Goal: Task Accomplishment & Management: Manage account settings

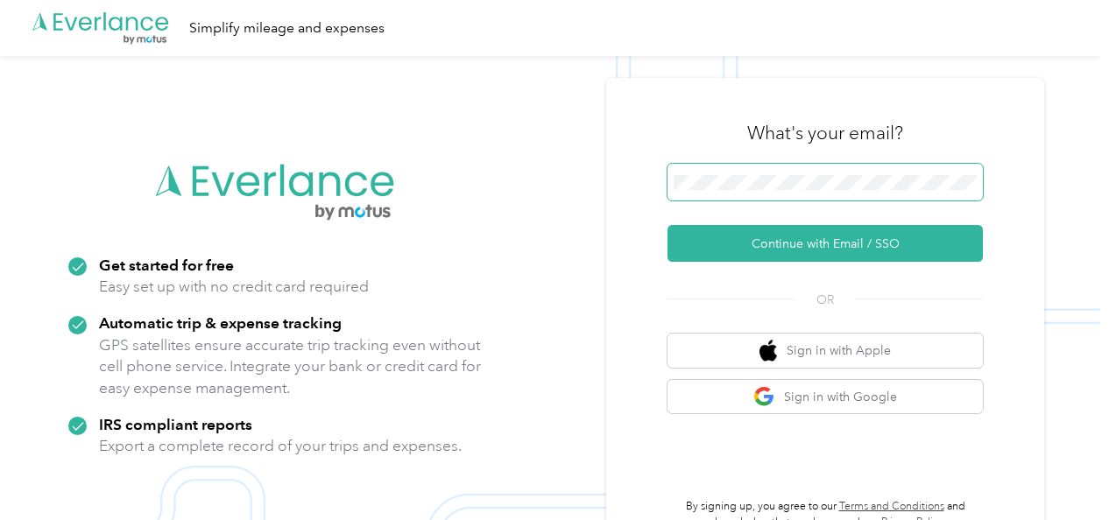
click at [742, 191] on span at bounding box center [825, 182] width 315 height 37
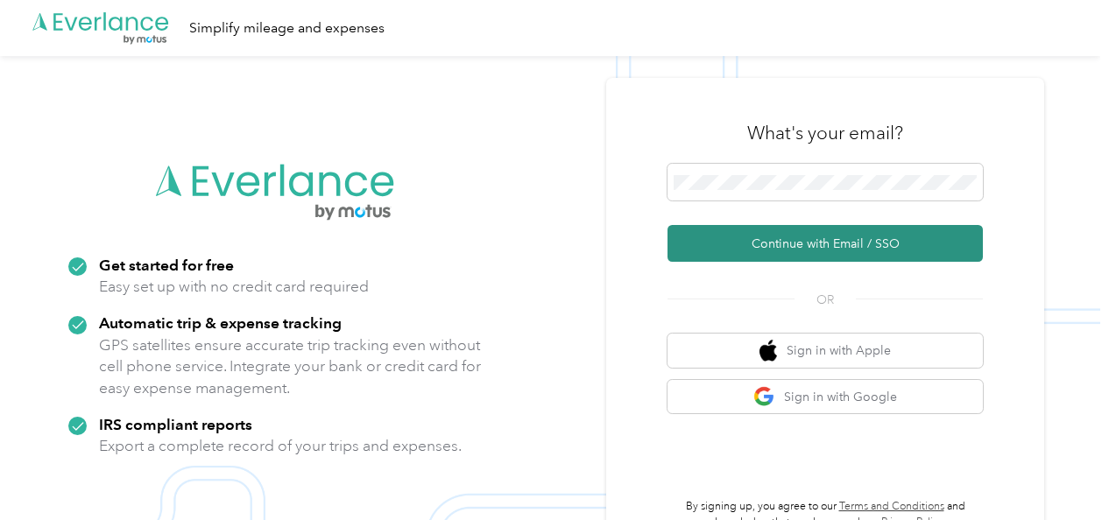
click at [751, 238] on button "Continue with Email / SSO" at bounding box center [825, 243] width 315 height 37
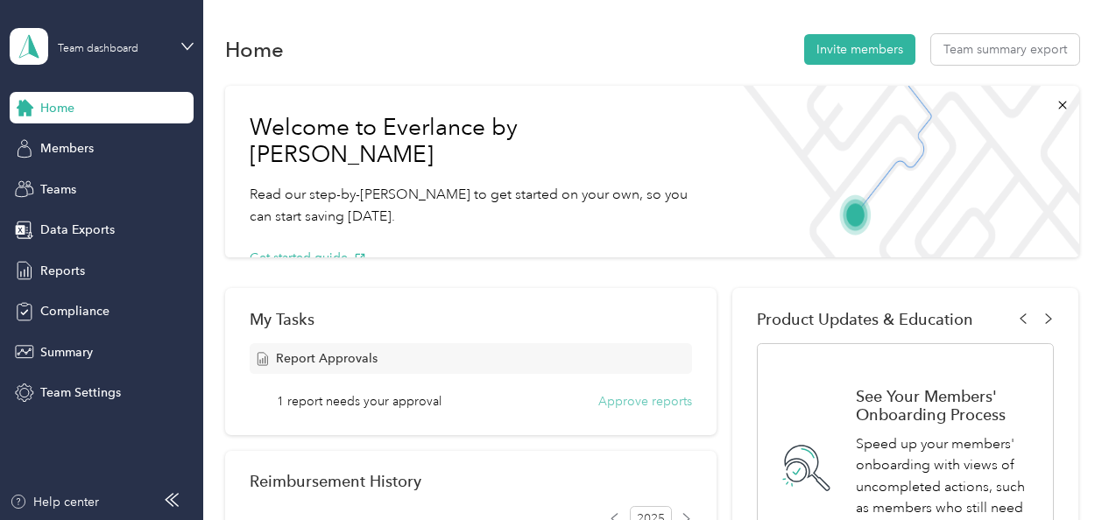
click at [620, 406] on button "Approve reports" at bounding box center [645, 402] width 94 height 18
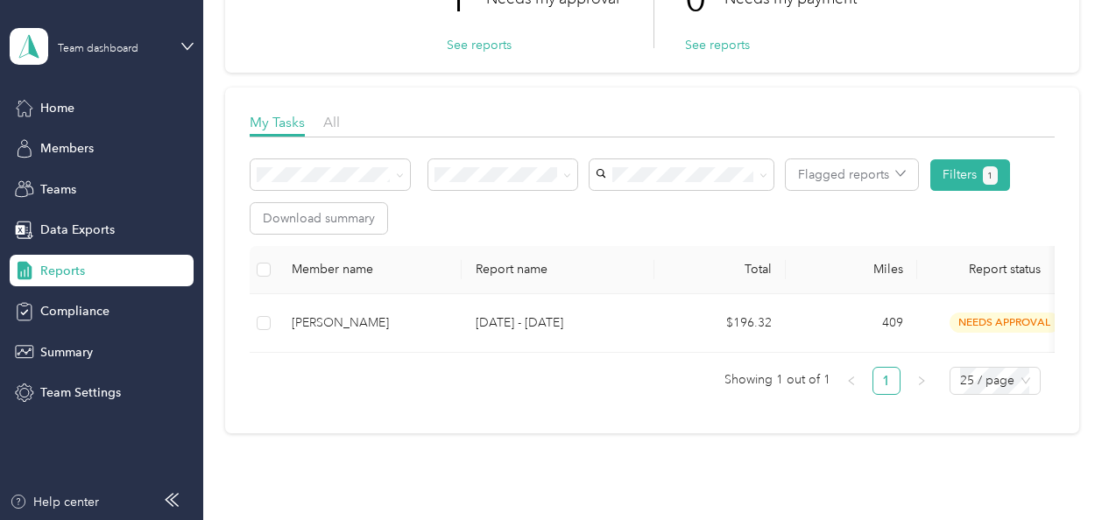
scroll to position [171, 0]
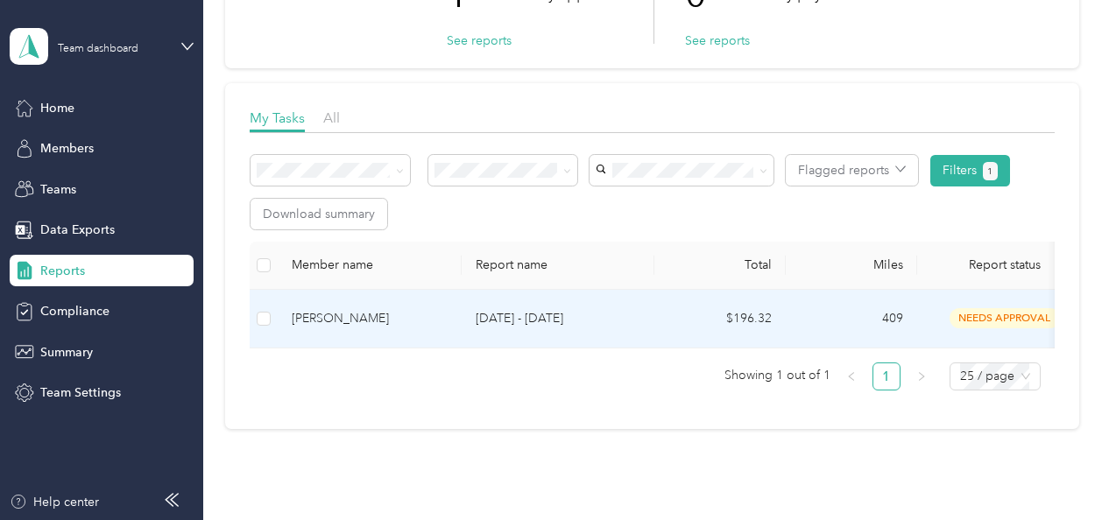
click at [908, 317] on td "409" at bounding box center [851, 319] width 131 height 59
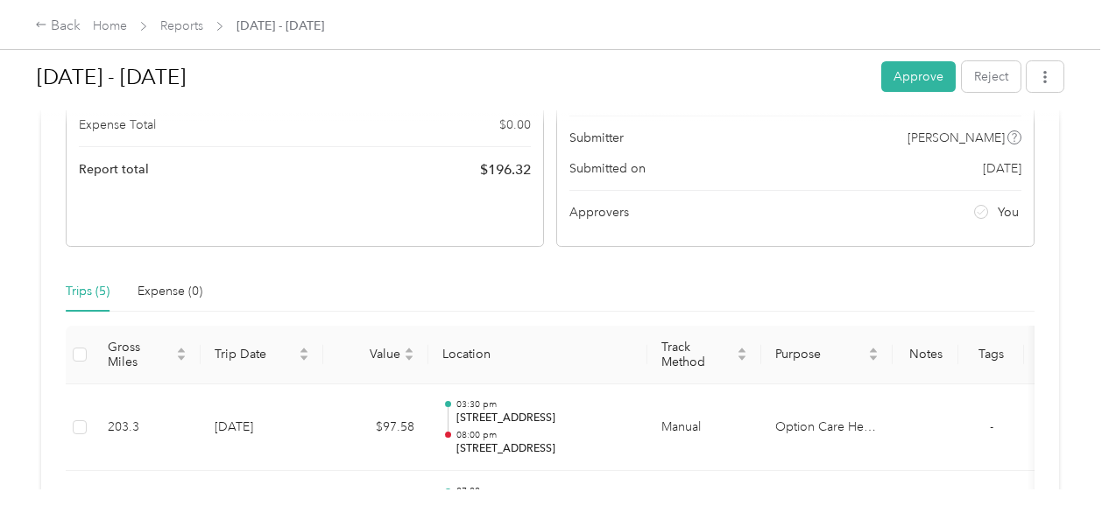
scroll to position [67, 0]
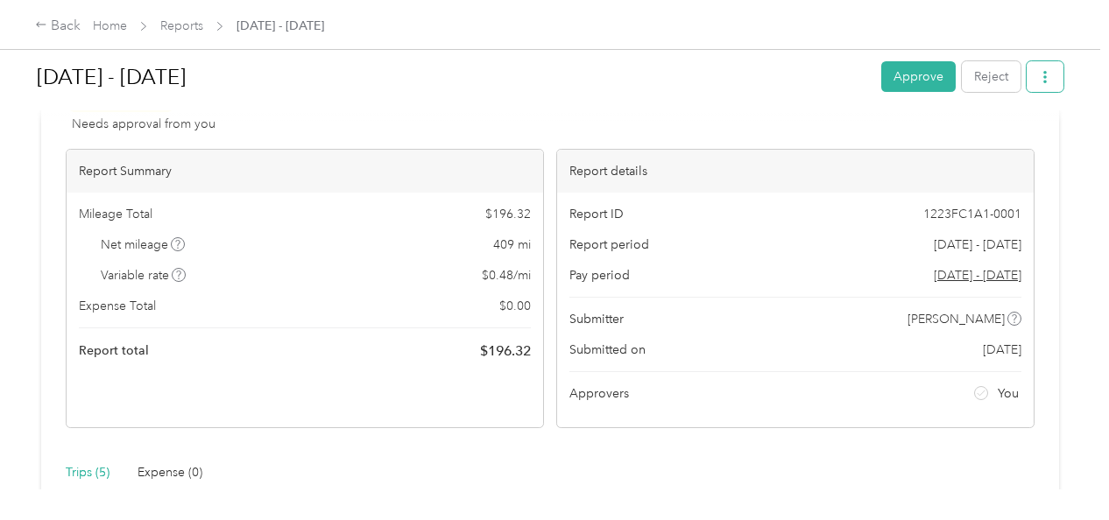
click at [1043, 86] on button "button" at bounding box center [1045, 76] width 37 height 31
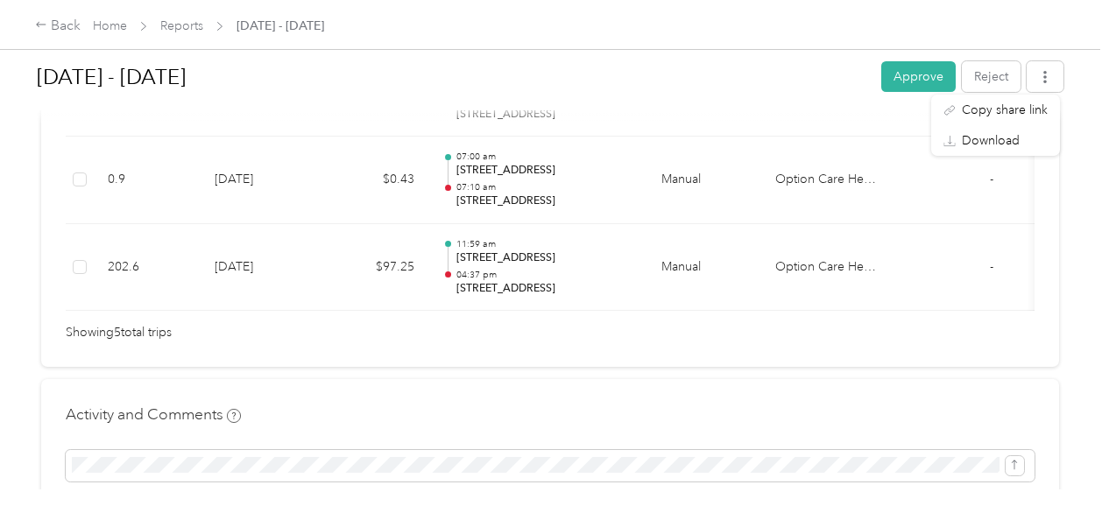
scroll to position [0, 0]
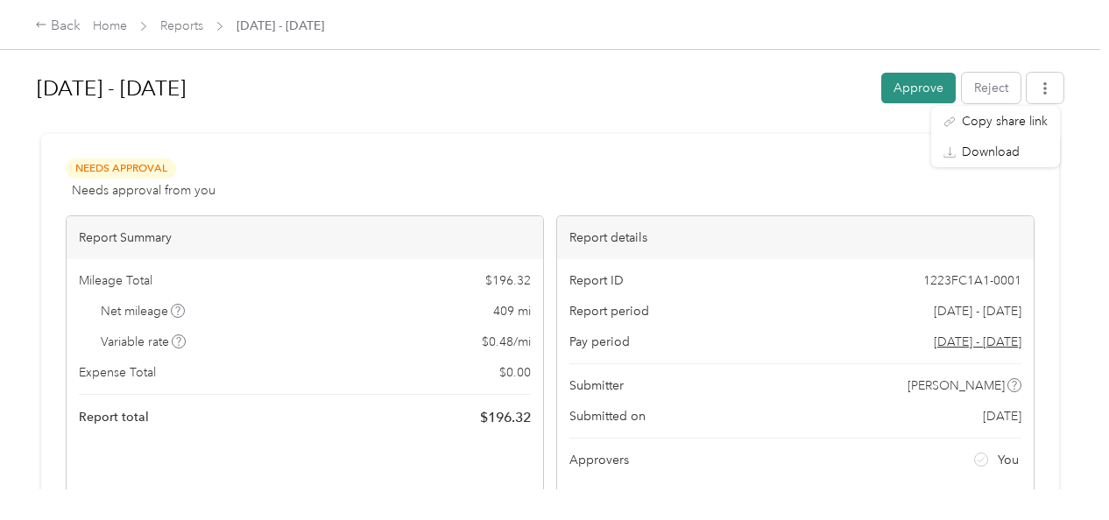
click at [901, 93] on button "Approve" at bounding box center [918, 88] width 74 height 31
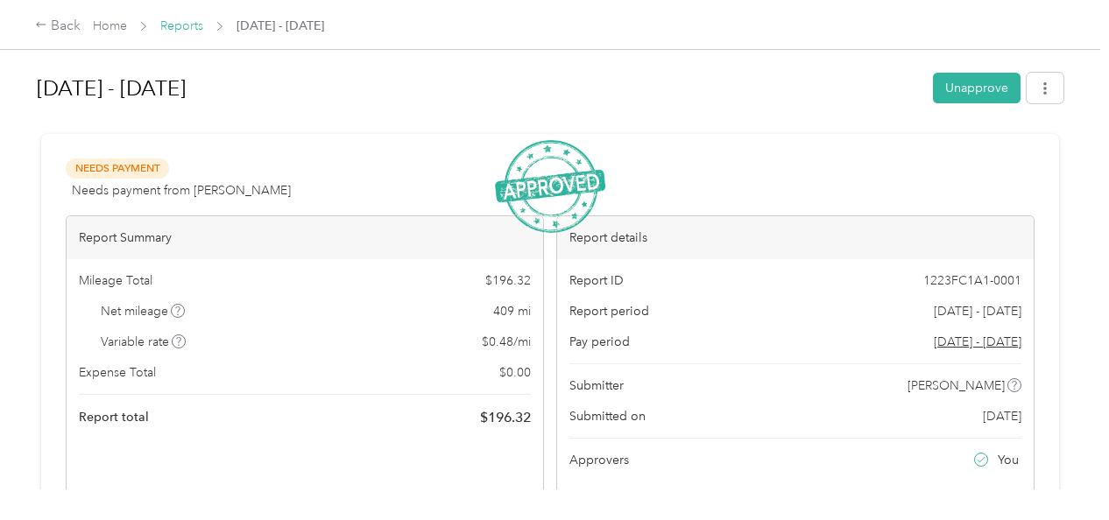
click at [194, 26] on link "Reports" at bounding box center [181, 25] width 43 height 15
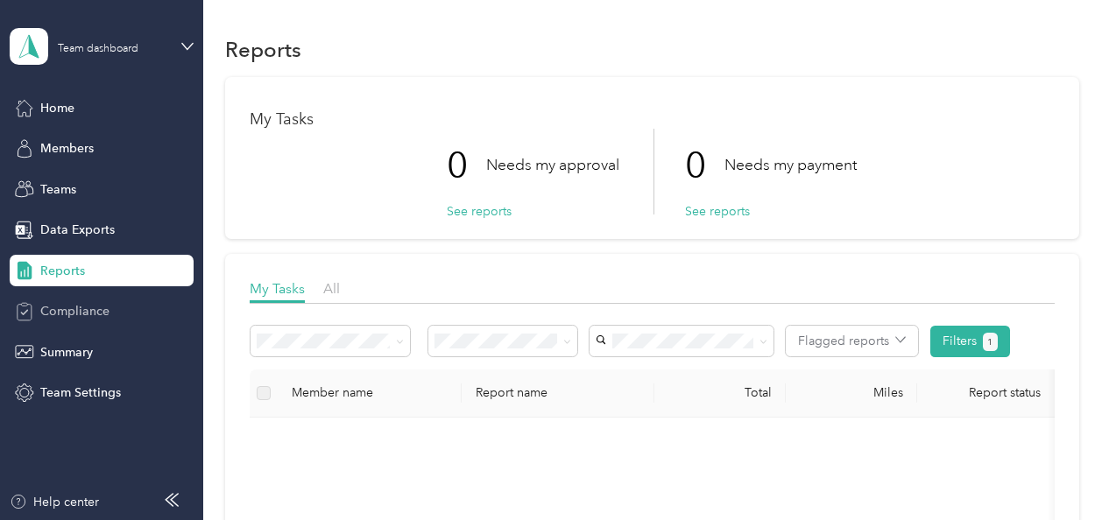
click at [89, 314] on span "Compliance" at bounding box center [74, 311] width 69 height 18
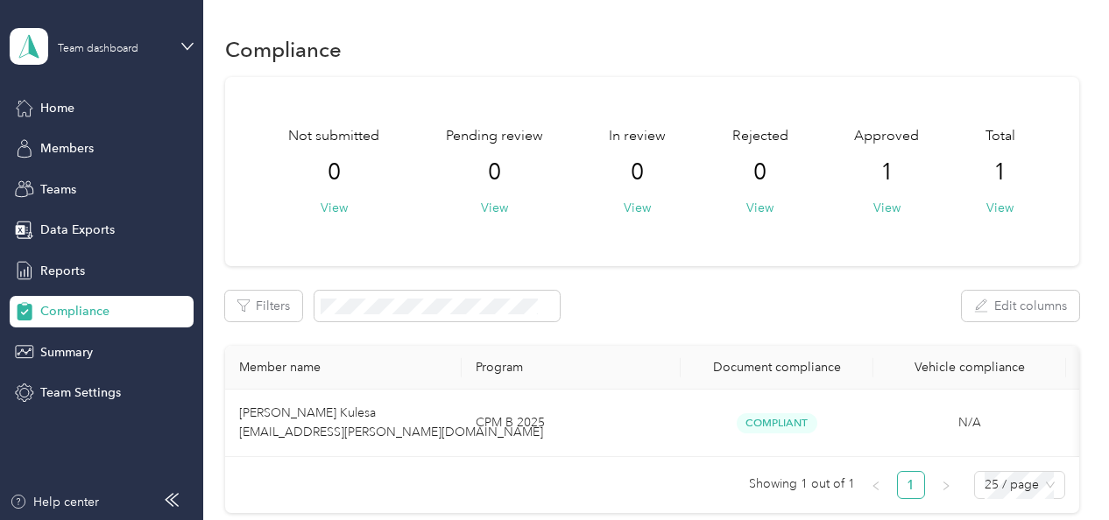
click at [1076, 145] on div "Compliance Not submitted 0 View Pending review 0 View In review 0 View Rejected…" at bounding box center [651, 304] width 897 height 609
click at [46, 235] on span "Data Exports" at bounding box center [77, 230] width 74 height 18
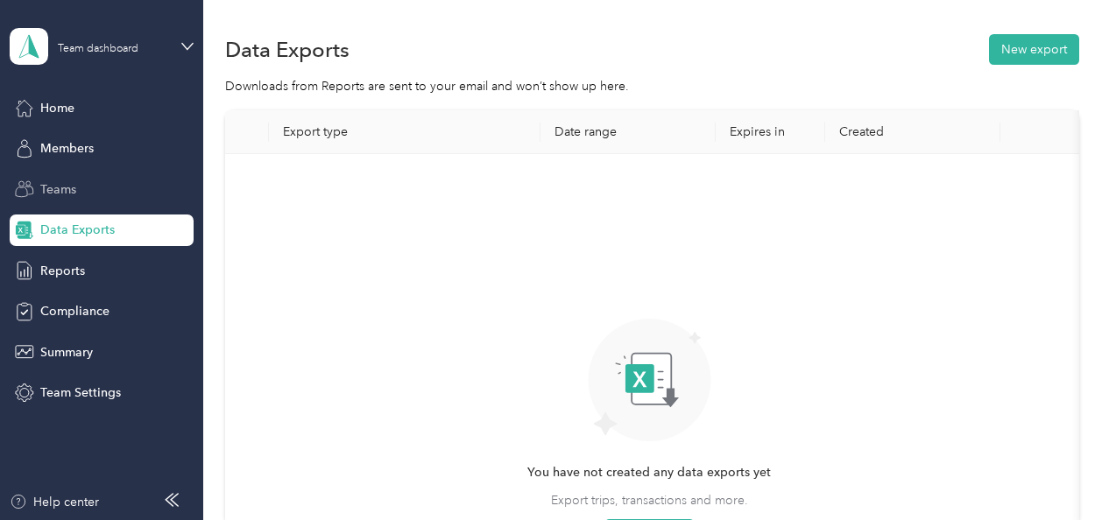
click at [48, 189] on span "Teams" at bounding box center [58, 189] width 36 height 18
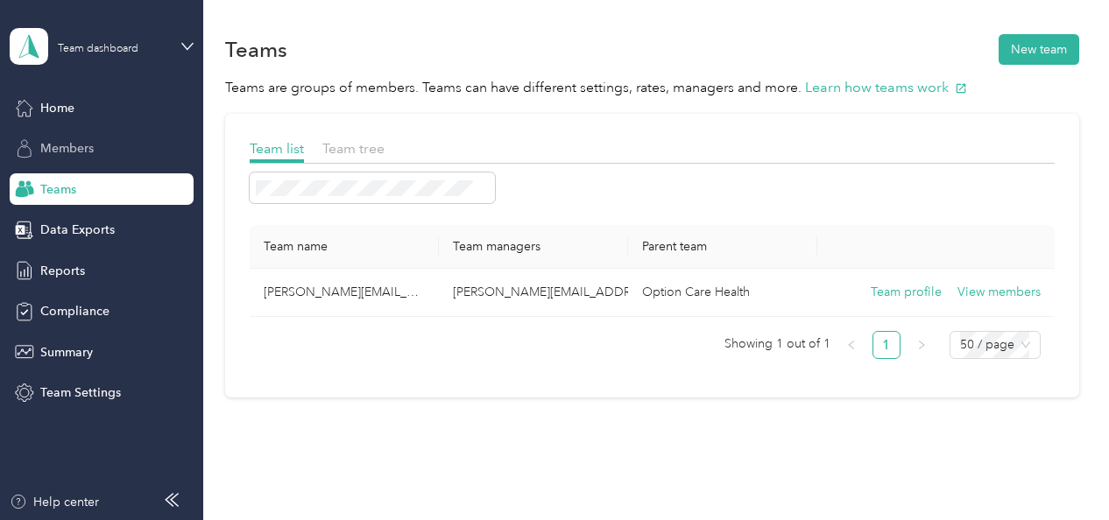
click at [53, 154] on span "Members" at bounding box center [66, 148] width 53 height 18
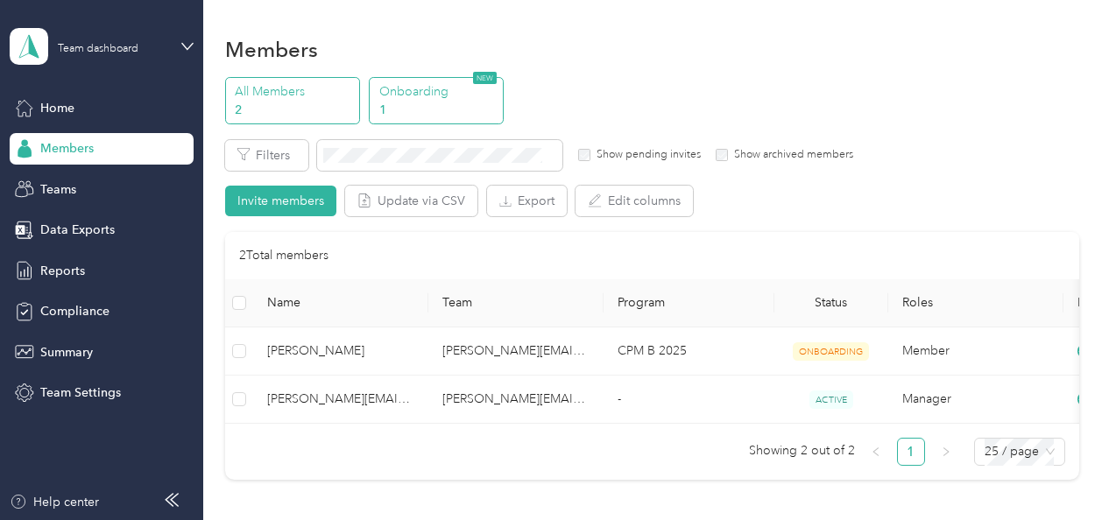
click at [441, 96] on p "Onboarding" at bounding box center [438, 91] width 119 height 18
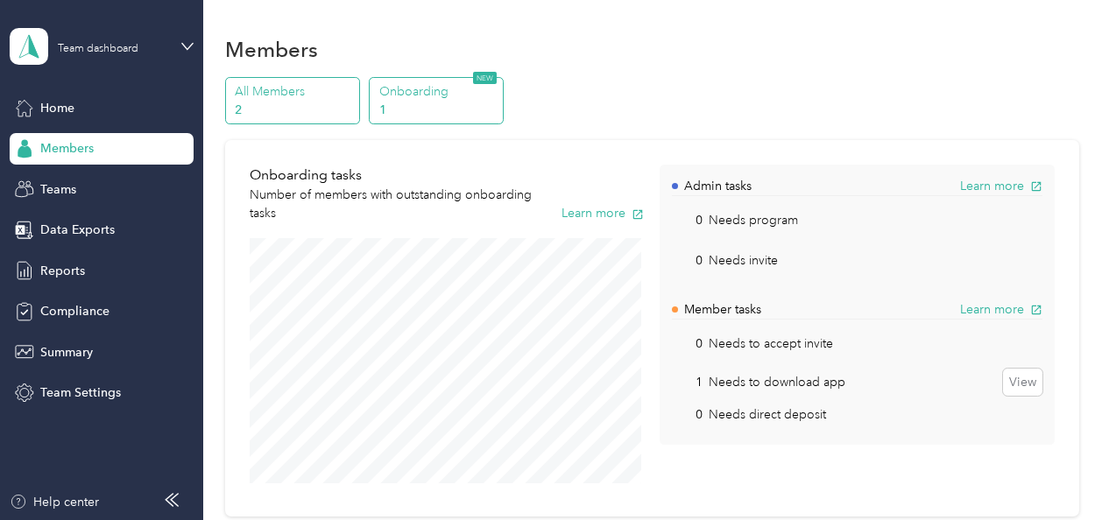
click at [307, 109] on p "2" at bounding box center [294, 110] width 119 height 18
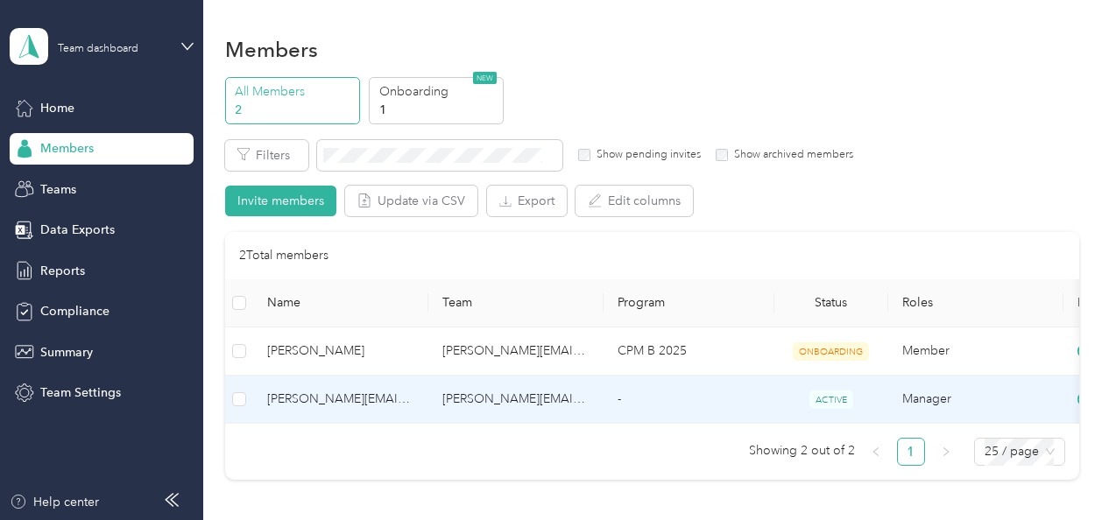
click at [750, 399] on td "-" at bounding box center [689, 400] width 171 height 48
